Goal: Transaction & Acquisition: Purchase product/service

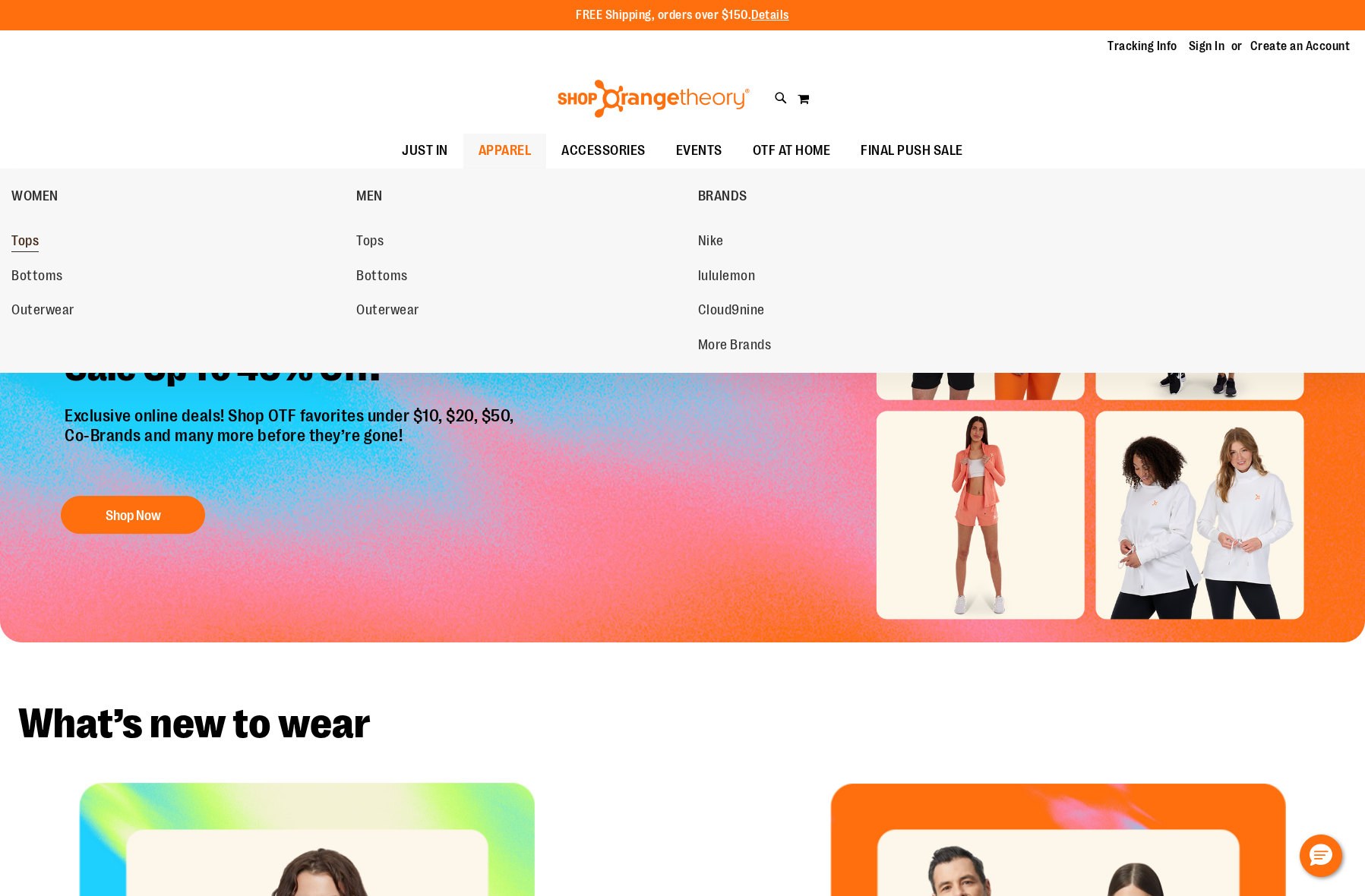
click at [13, 244] on span "Tops" at bounding box center [25, 242] width 28 height 19
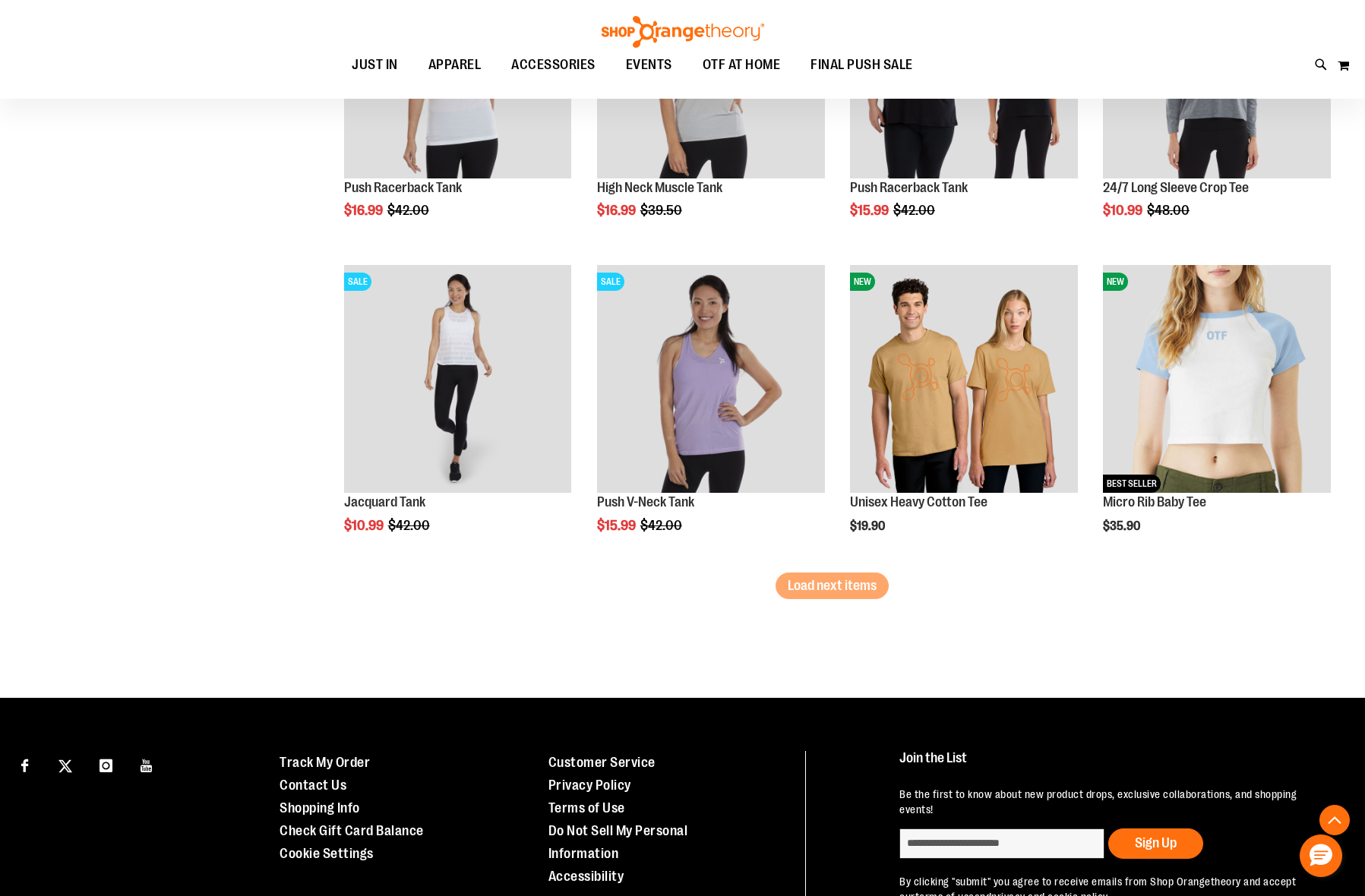
scroll to position [2649, 0]
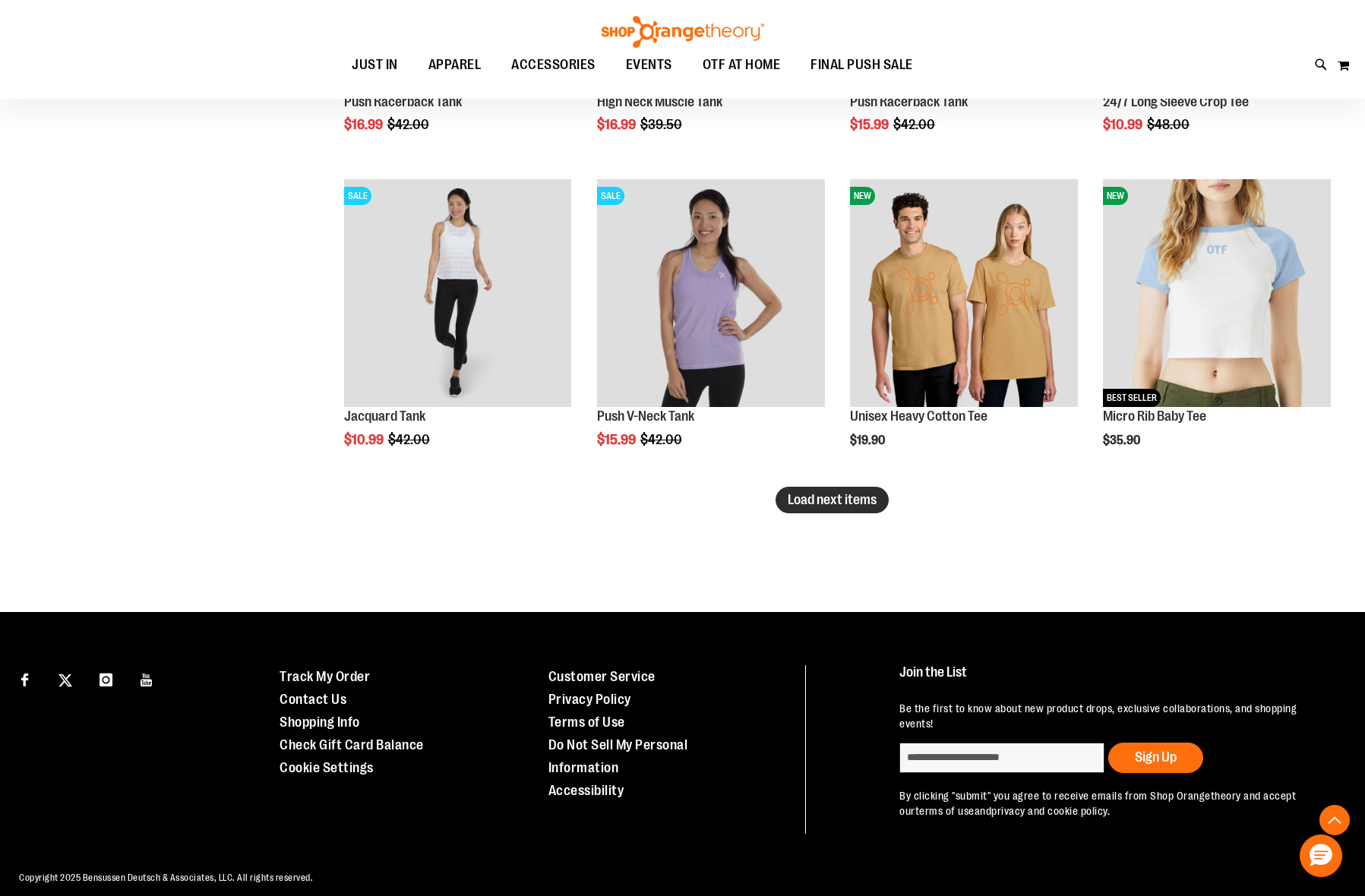
click at [842, 505] on span "Load next items" at bounding box center [832, 500] width 88 height 15
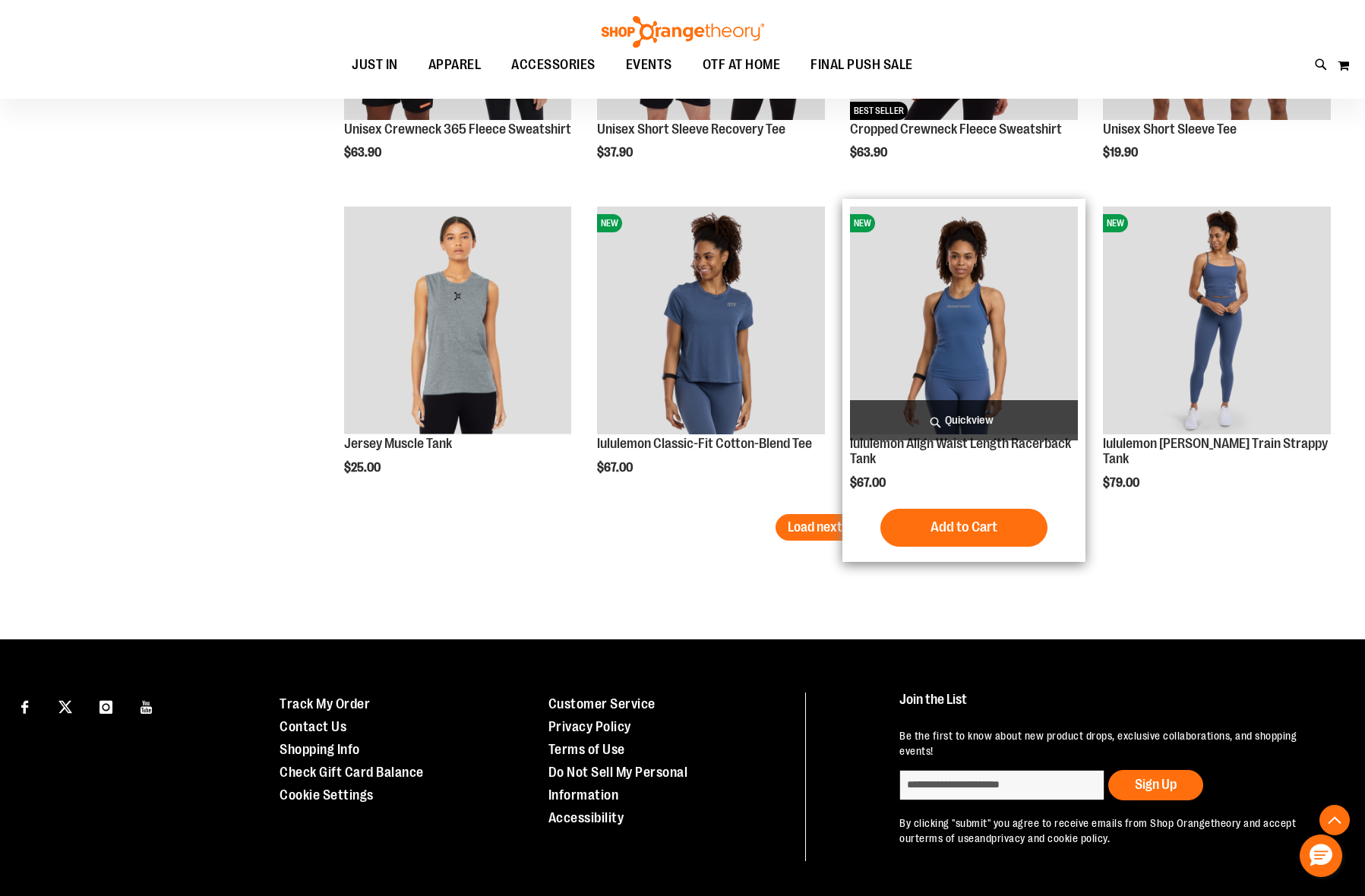
scroll to position [3593, 0]
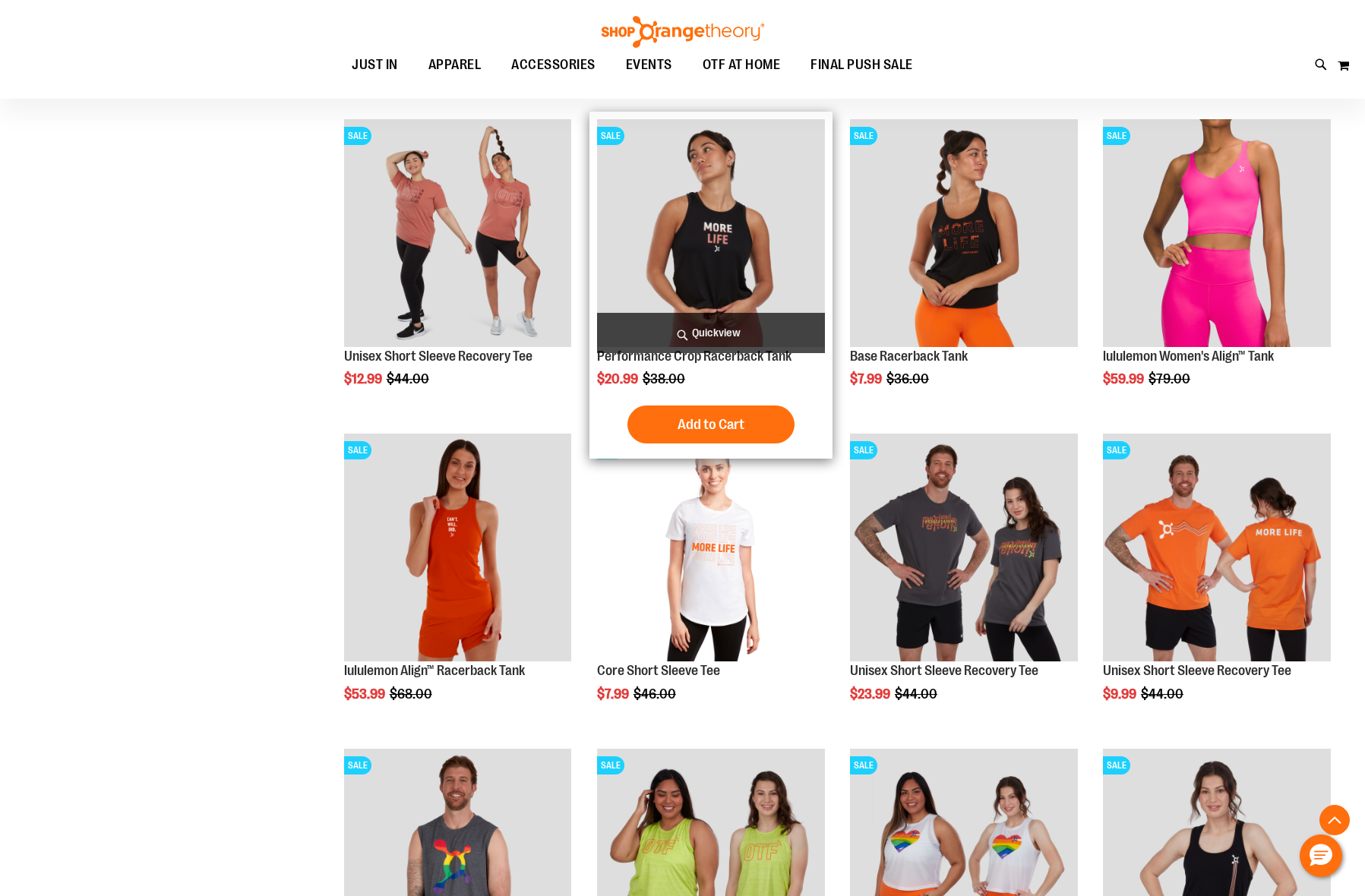
scroll to position [800, 0]
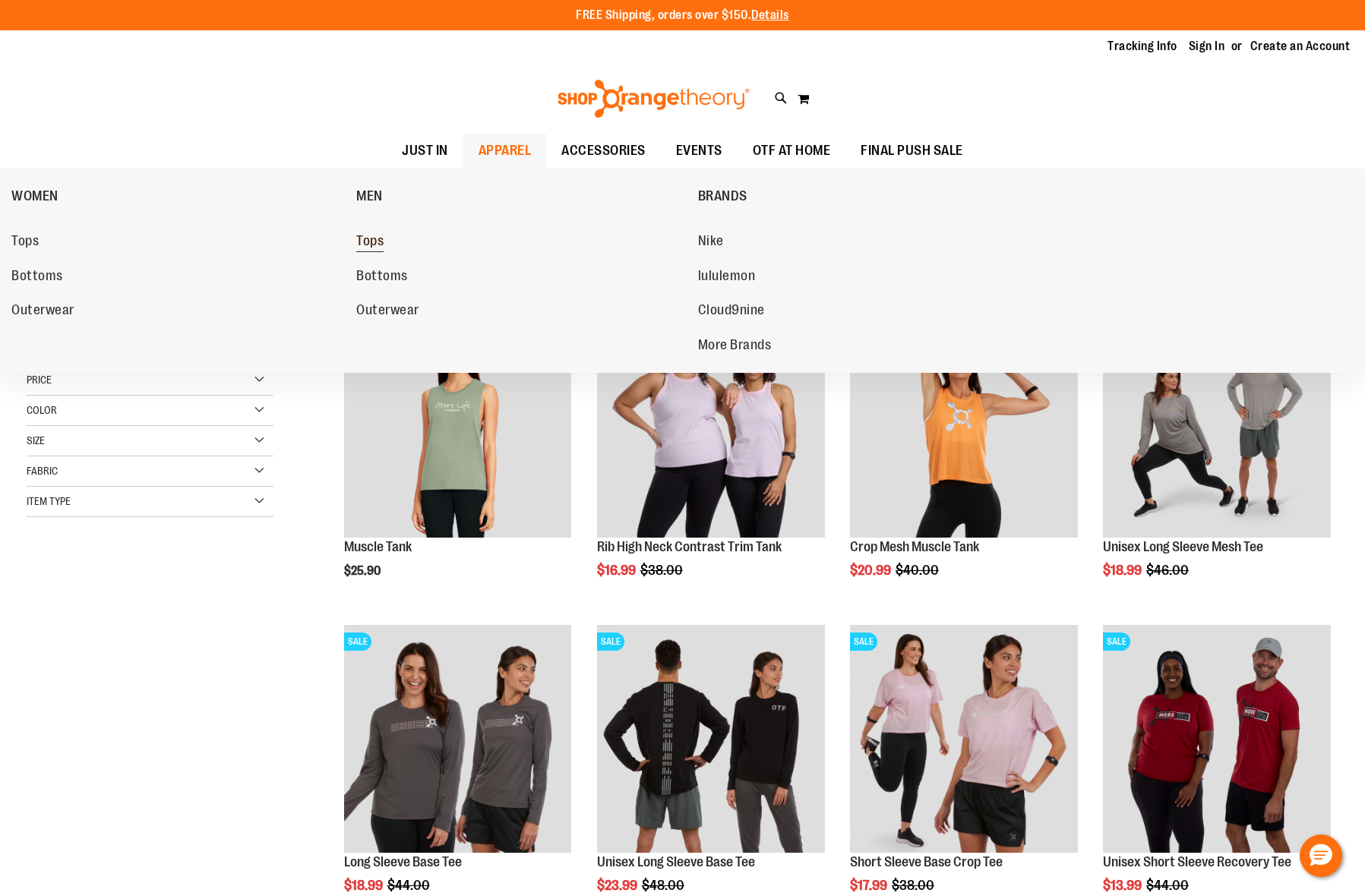
click at [384, 238] on link "Tops" at bounding box center [519, 241] width 325 height 28
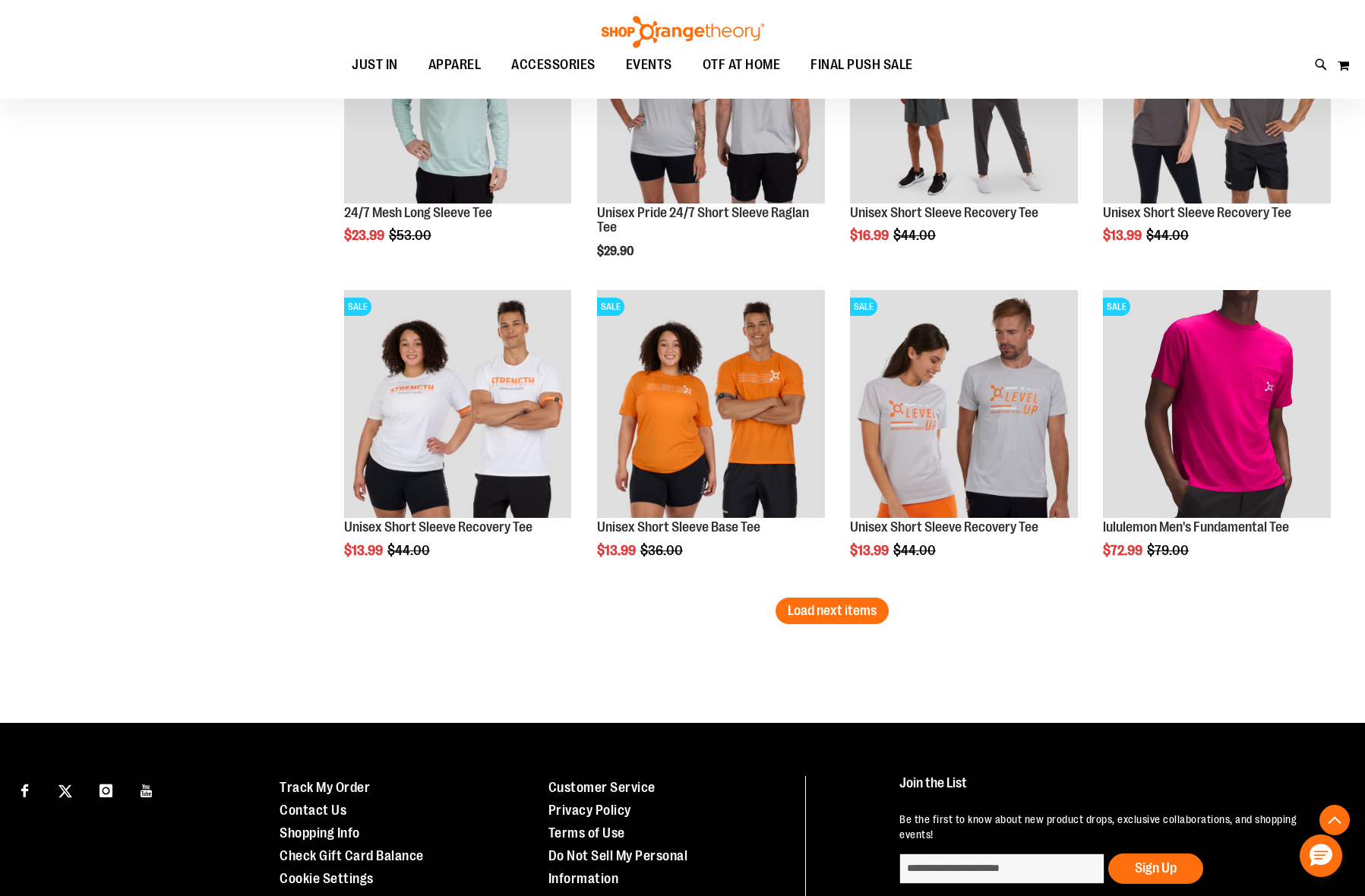
scroll to position [2649, 0]
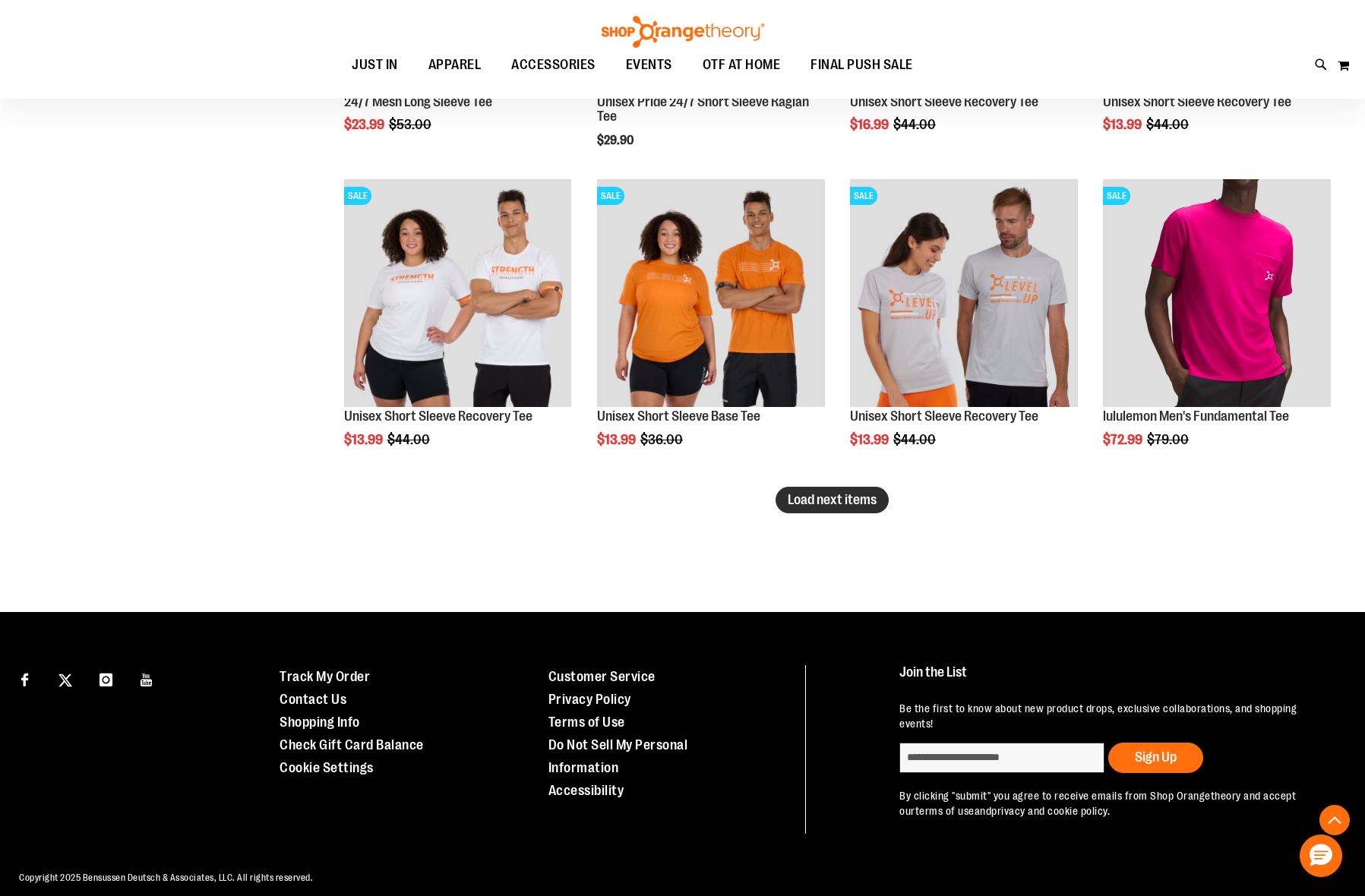
click at [858, 491] on button "Load next items" at bounding box center [832, 500] width 113 height 27
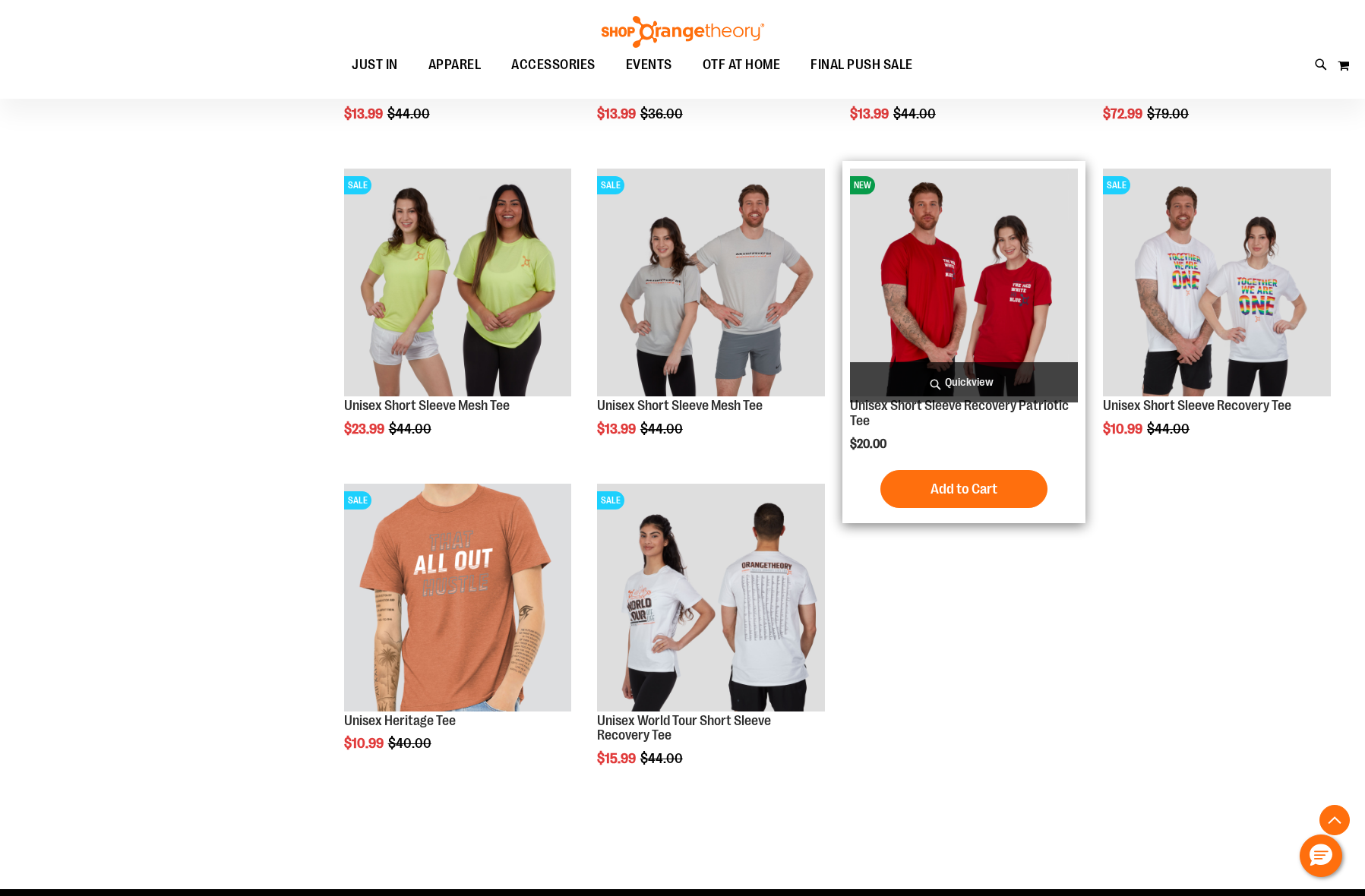
scroll to position [3251, 0]
